Goal: Communication & Community: Answer question/provide support

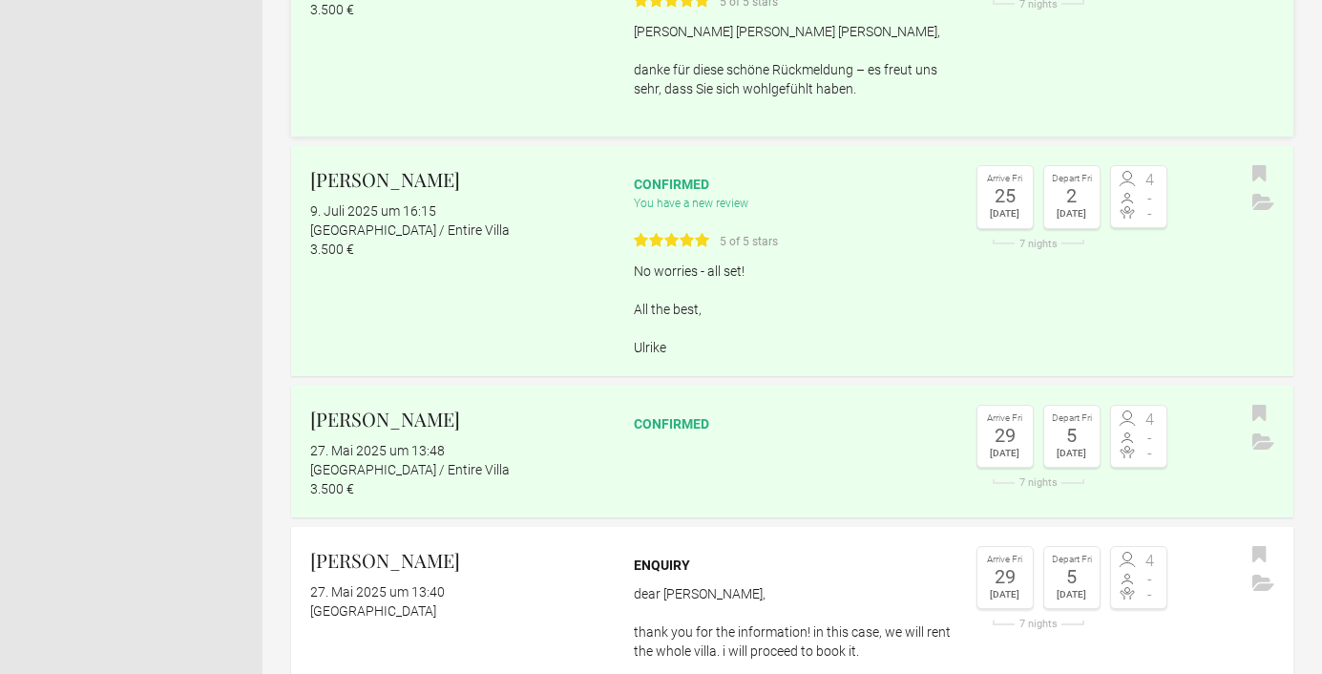
scroll to position [386, 0]
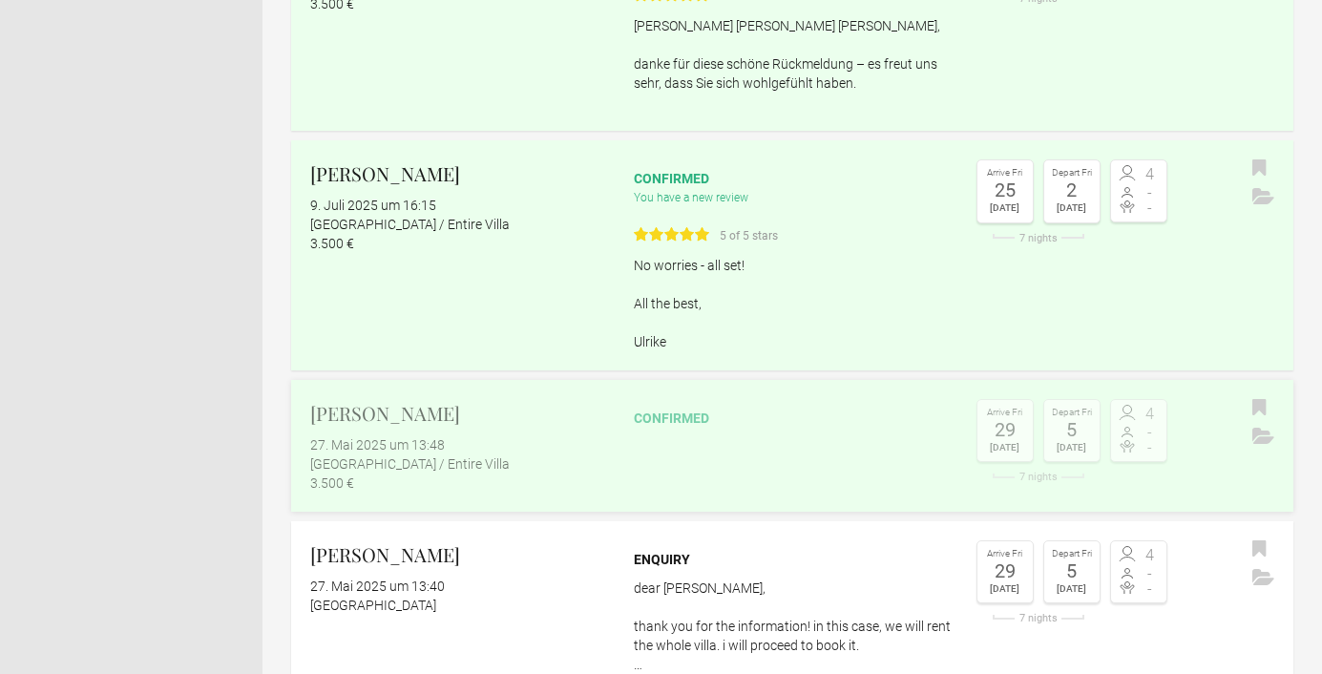
click at [404, 411] on h2 "[PERSON_NAME]" at bounding box center [459, 413] width 299 height 29
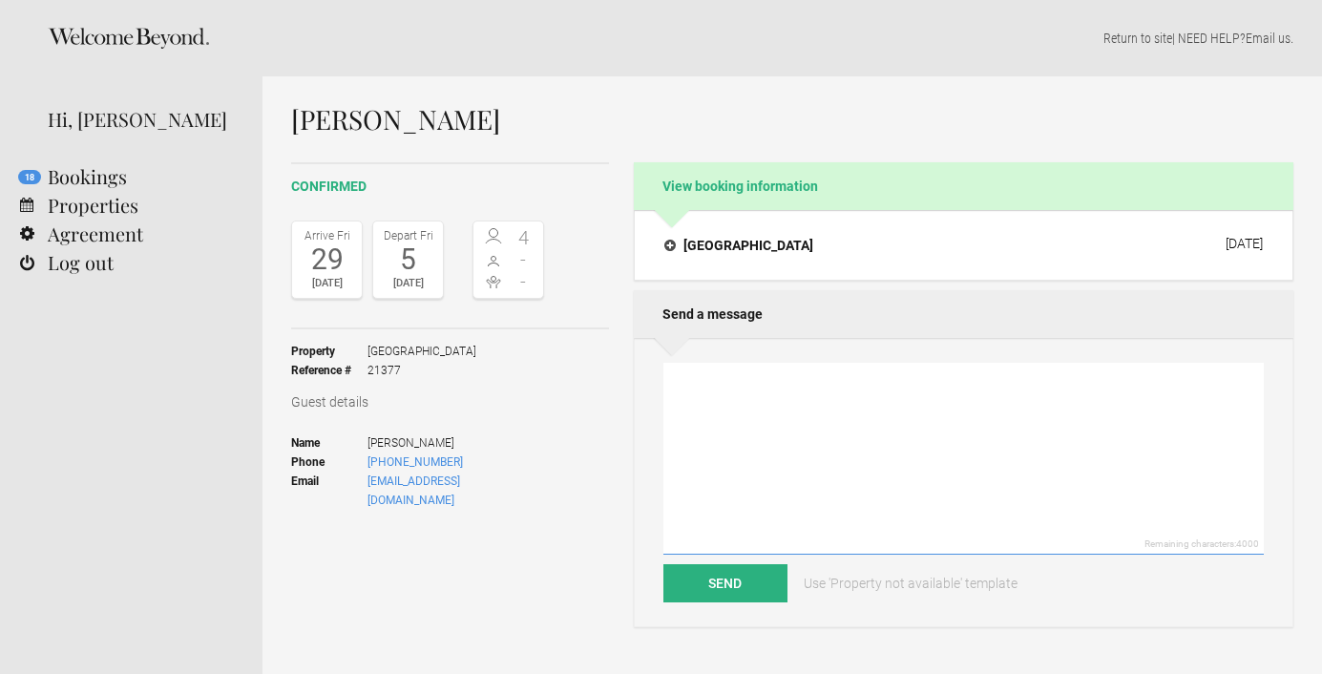
click at [702, 385] on textarea at bounding box center [963, 459] width 600 height 192
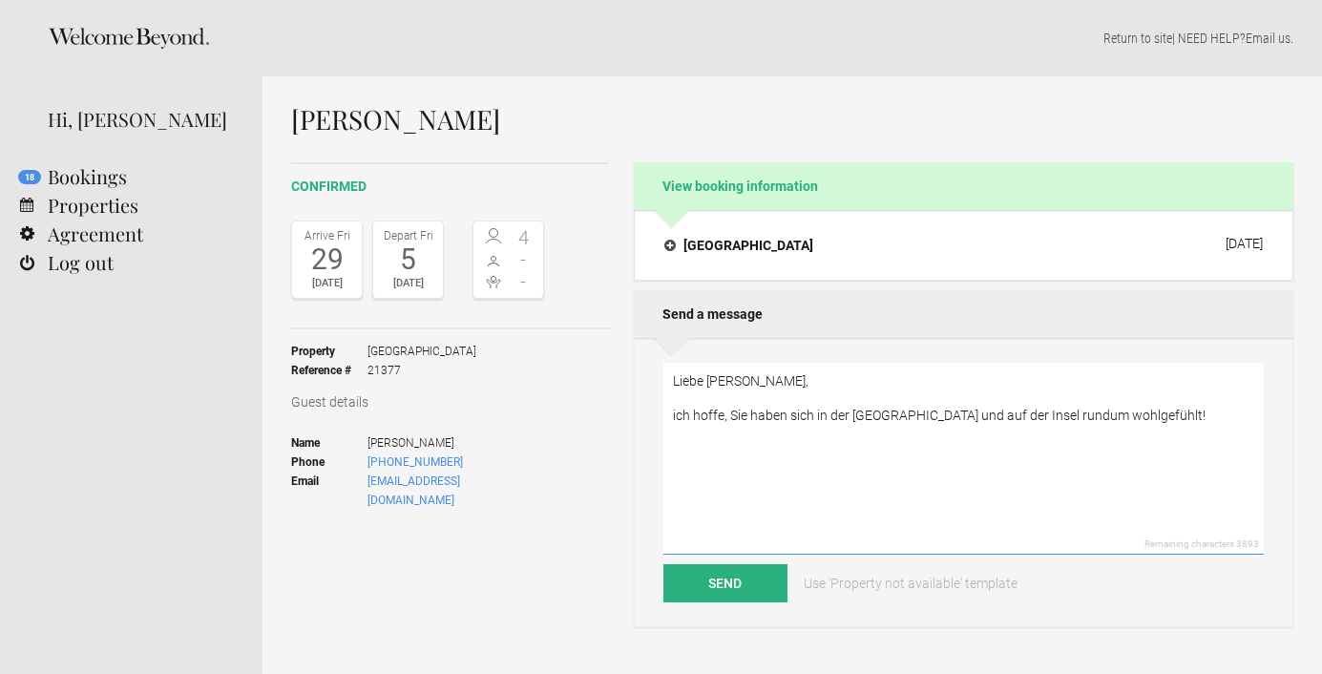
click at [752, 416] on textarea "Liebe [PERSON_NAME], ich hoffe, Sie haben sich in der [GEOGRAPHIC_DATA] und auf…" at bounding box center [963, 459] width 600 height 192
click at [848, 438] on textarea "Liebe [PERSON_NAME], ich hoffe, Sie sind wieder gut zu Hause gelandet und haben…" at bounding box center [963, 459] width 600 height 192
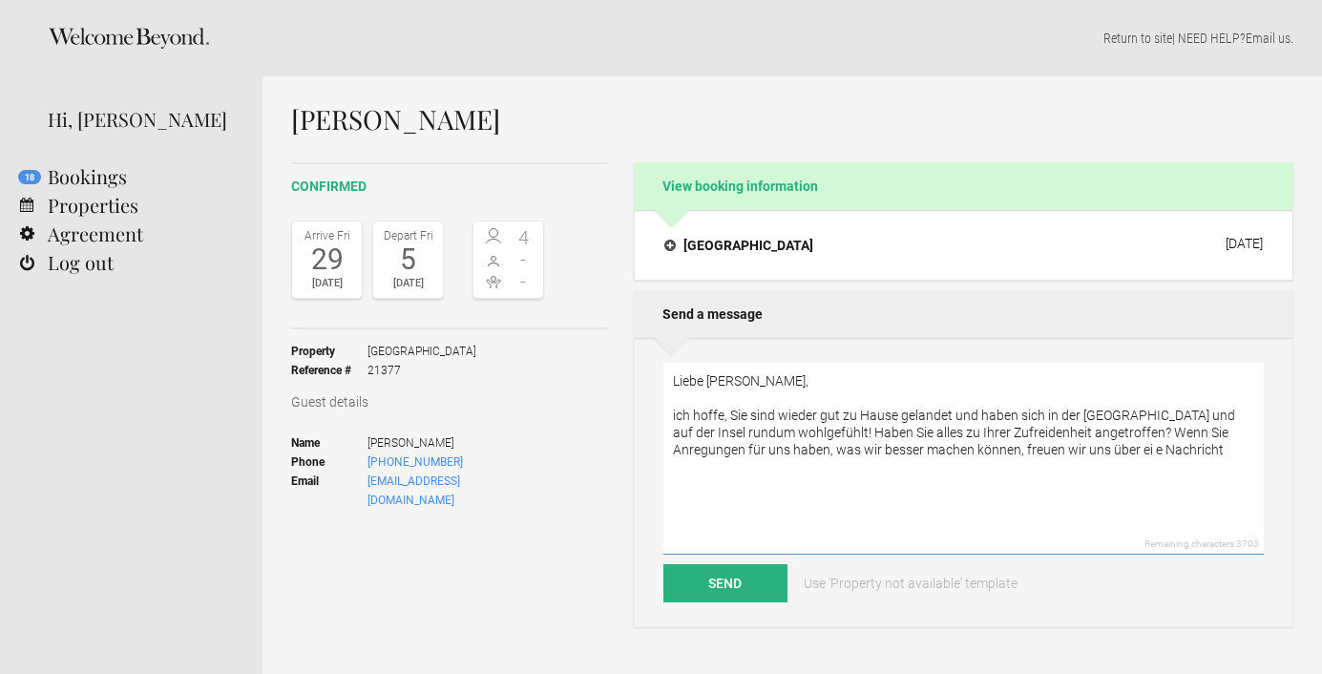
click at [1079, 453] on textarea "Liebe [PERSON_NAME], ich hoffe, Sie sind wieder gut zu Hause gelandet und haben…" at bounding box center [963, 459] width 600 height 192
click at [1169, 452] on textarea "Liebe [PERSON_NAME], ich hoffe, Sie sind wieder gut zu Hause gelandet und haben…" at bounding box center [963, 459] width 600 height 192
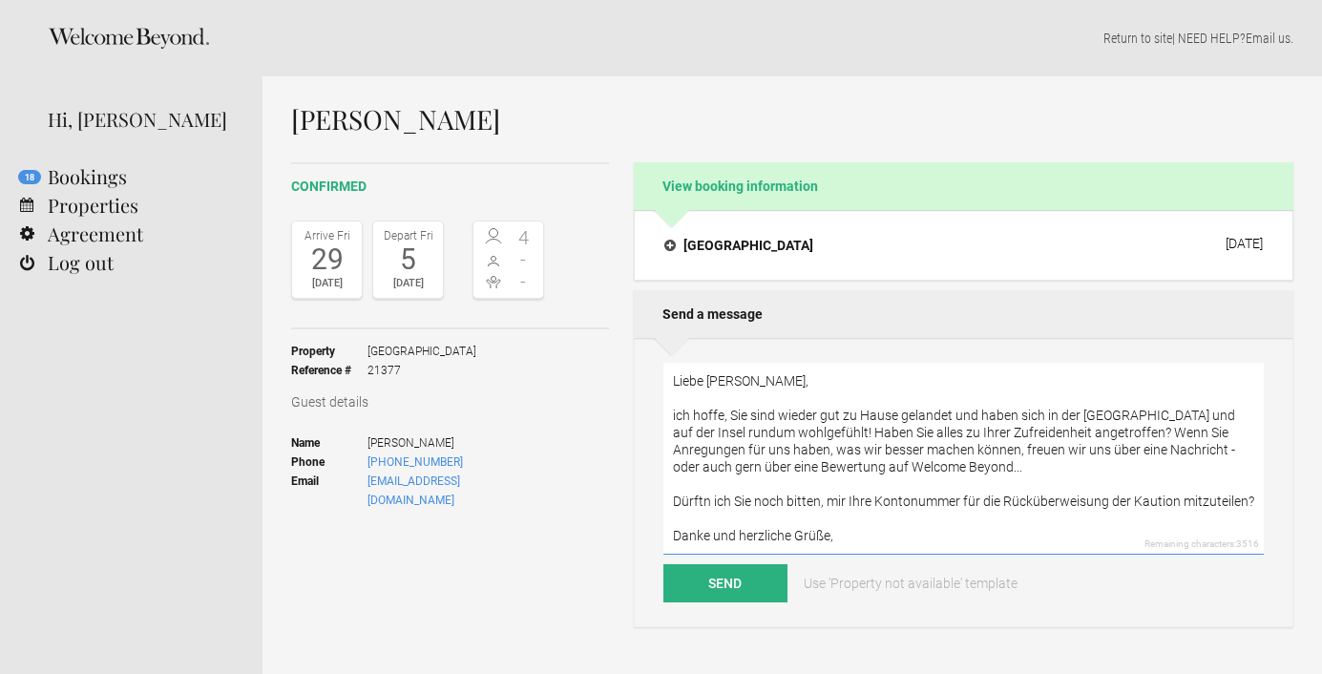
scroll to position [25, 0]
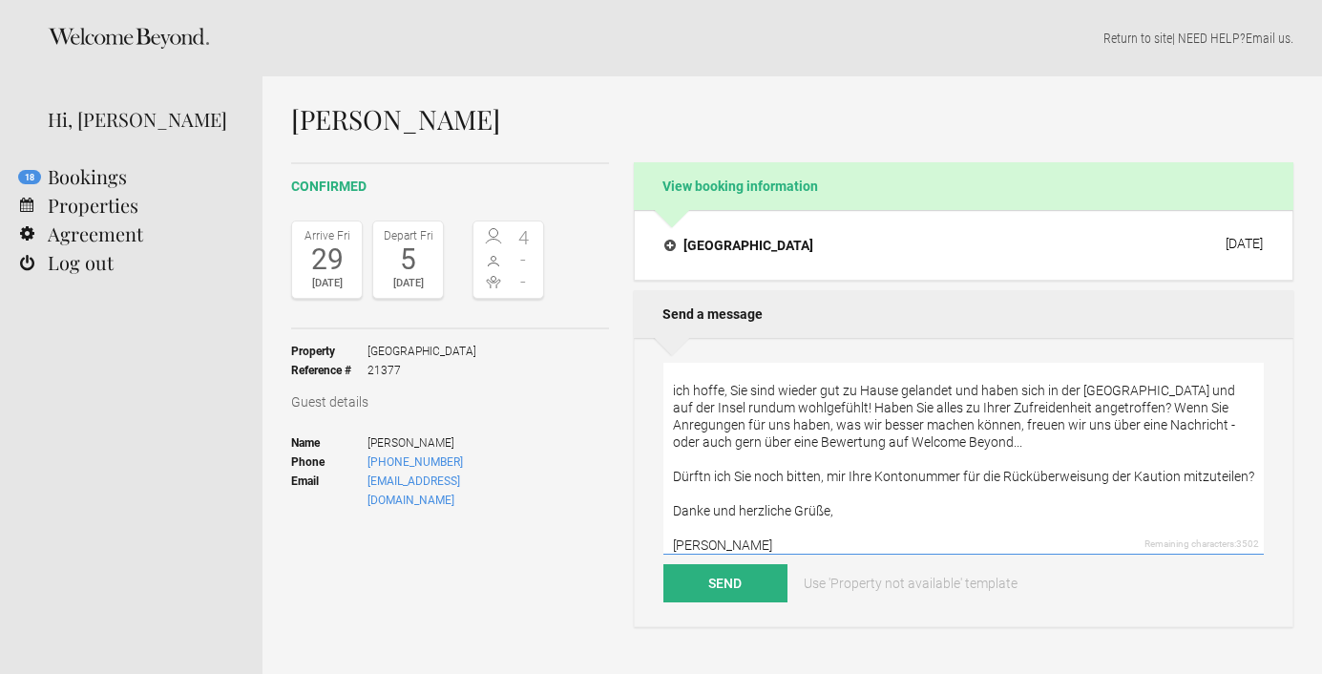
click at [827, 408] on textarea "Liebe [PERSON_NAME], ich hoffe, Sie sind wieder gut zu Hause gelandet und haben…" at bounding box center [963, 459] width 600 height 192
click at [830, 513] on textarea "Liebe [PERSON_NAME], ich hoffe, Sie sind wieder gut zu Hause gelandet und haben…" at bounding box center [963, 459] width 600 height 192
click at [834, 516] on textarea "Liebe [PERSON_NAME], ich hoffe, Sie sind wieder gut zu Hause gelandet und haben…" at bounding box center [963, 459] width 600 height 192
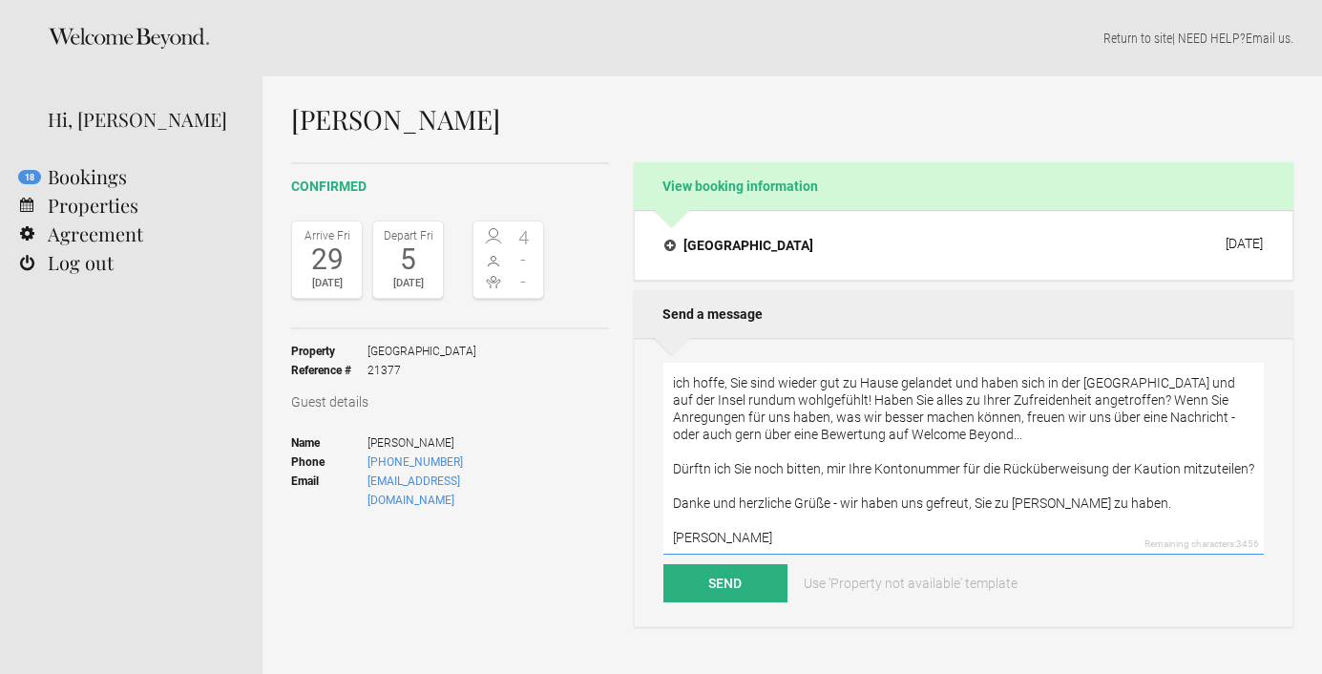
scroll to position [34, 0]
click at [1246, 418] on textarea "Liebe [PERSON_NAME], ich hoffe, Sie sind wieder gut zu Hause gelandet und haben…" at bounding box center [963, 459] width 600 height 192
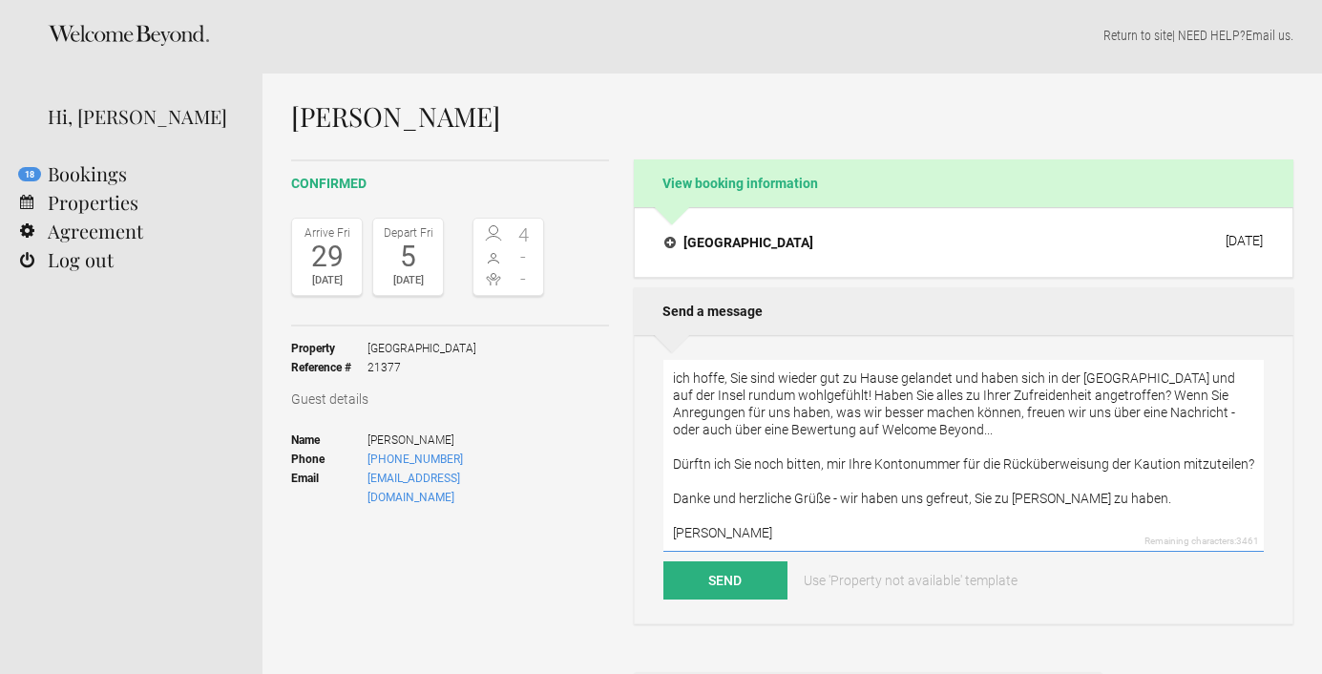
scroll to position [5, 0]
click at [710, 466] on textarea "Liebe [PERSON_NAME], ich hoffe, Sie sind wieder gut zu Hause gelandet und haben…" at bounding box center [963, 454] width 600 height 192
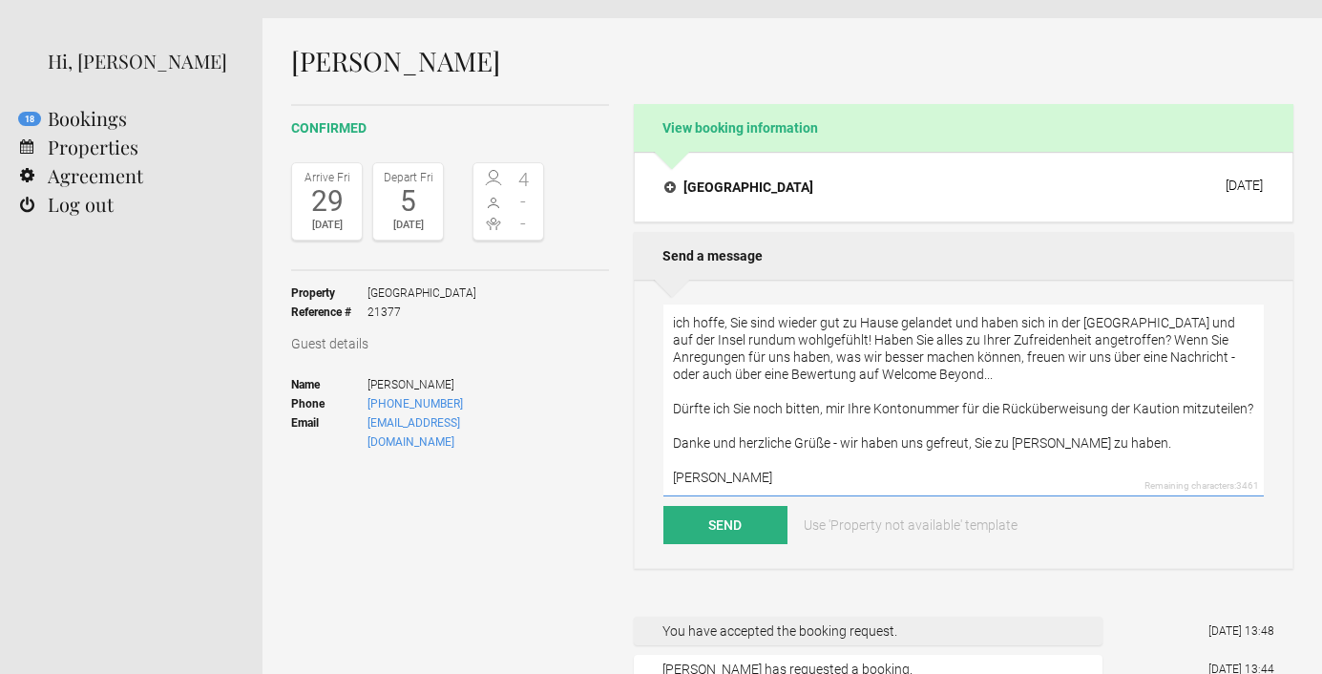
scroll to position [59, 0]
type textarea "Liebe [PERSON_NAME], ich hoffe, Sie sind wieder gut zu Hause gelandet und haben…"
click at [750, 523] on button "Send" at bounding box center [725, 524] width 124 height 38
